Goal: Connect with others: Connect with others

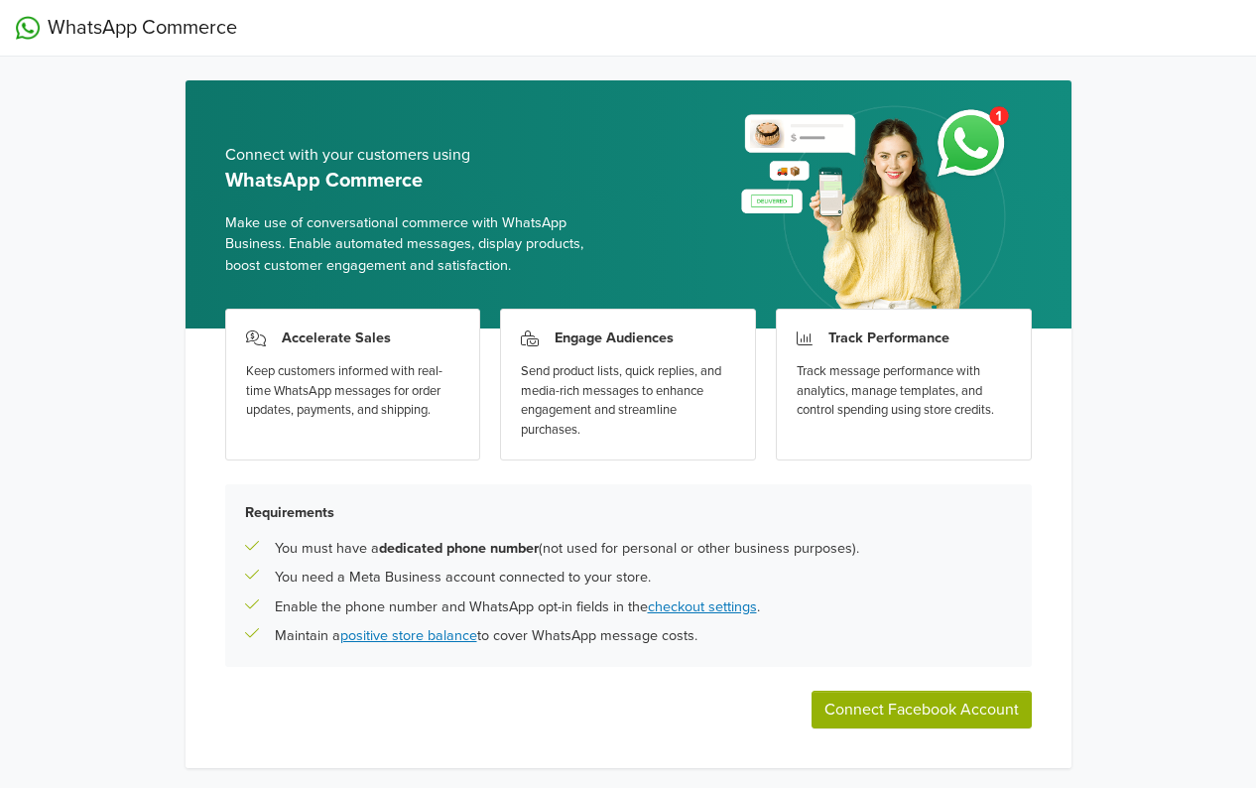
scroll to position [55, 0]
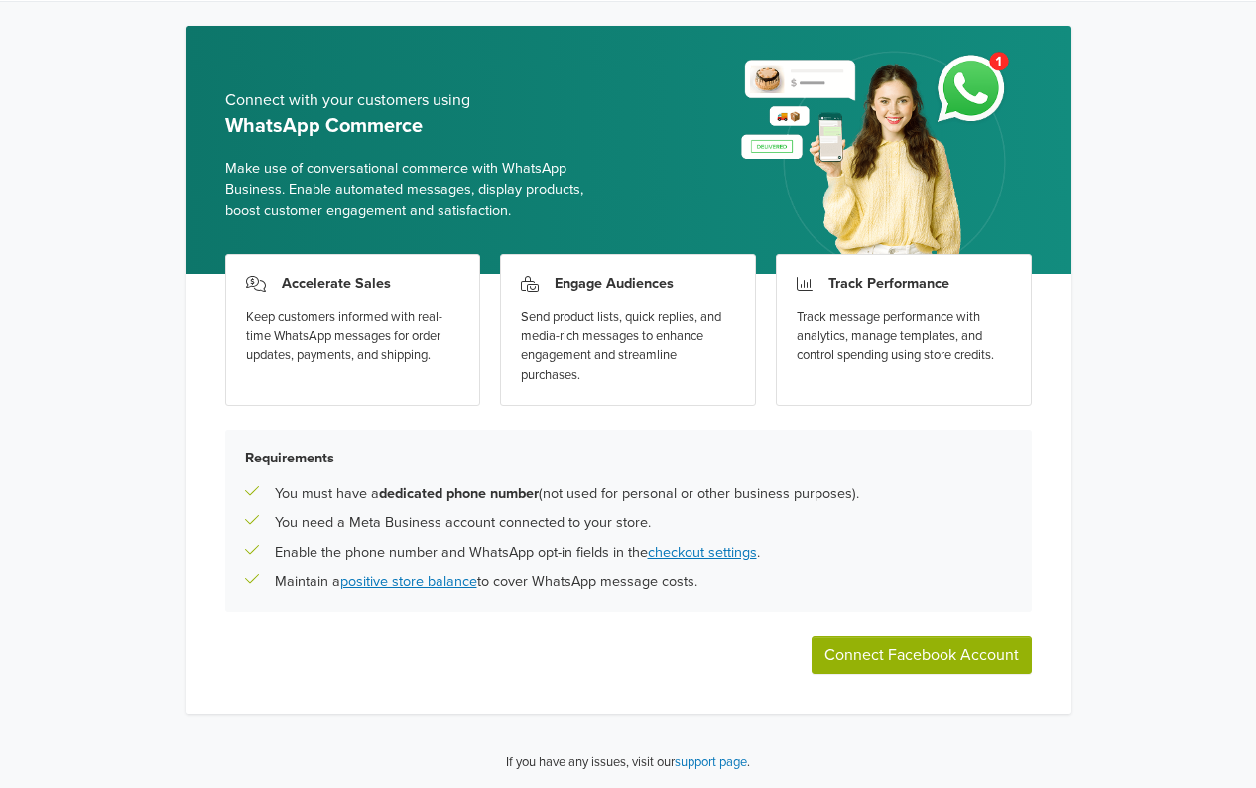
click at [915, 656] on button "Connect Facebook Account" at bounding box center [922, 655] width 220 height 38
click at [890, 651] on button "Connect Facebook Account" at bounding box center [922, 655] width 220 height 38
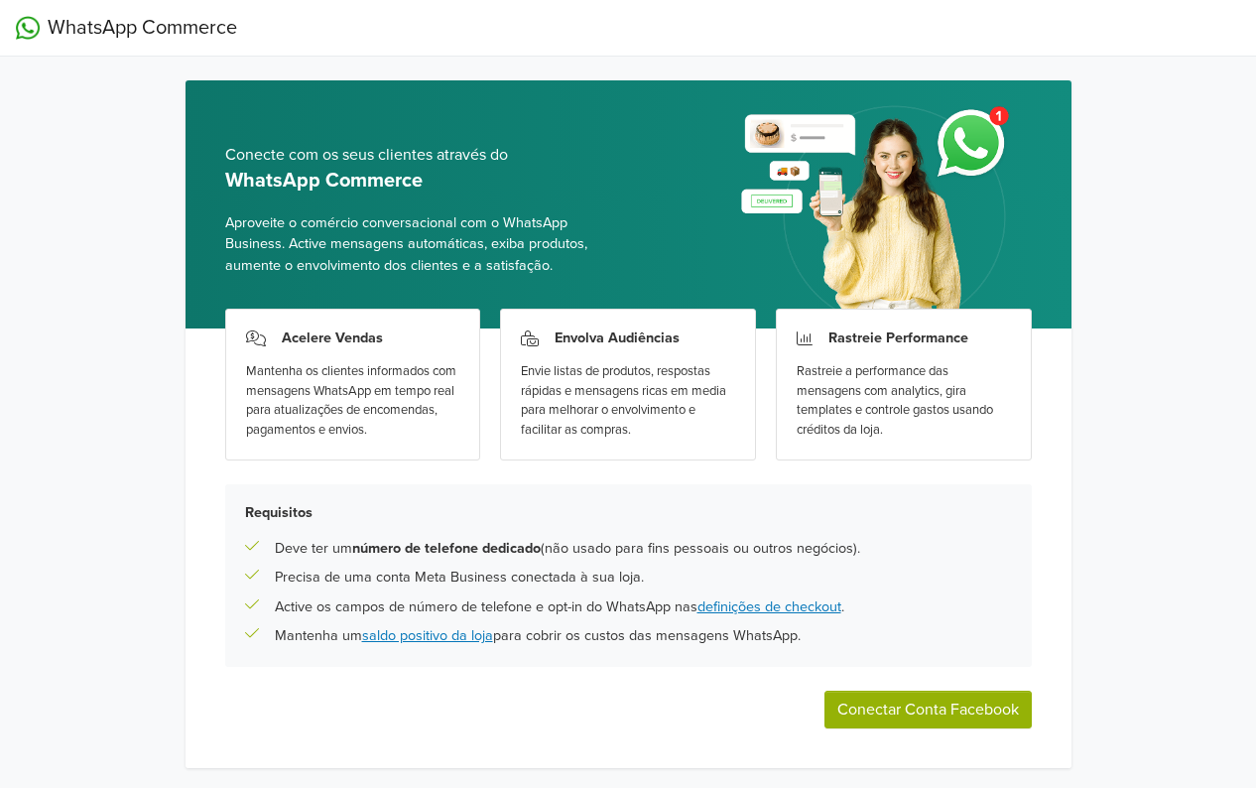
click at [963, 710] on button "Conectar Conta Facebook" at bounding box center [928, 710] width 207 height 38
